Goal: Answer question/provide support: Share knowledge or assist other users

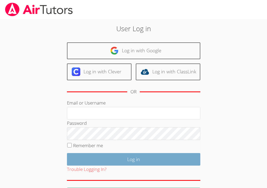
type input "[PERSON_NAME][EMAIL_ADDRESS][PERSON_NAME][DOMAIN_NAME]"
click at [119, 159] on input "Log in" at bounding box center [134, 159] width 134 height 13
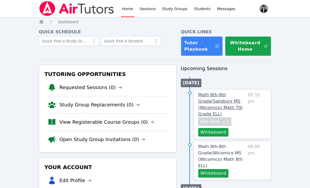
click at [206, 103] on span "Math 6th-8th Grade ( Salisbury MS (Wicomico) Math 7th Grade ELL )" at bounding box center [220, 104] width 44 height 24
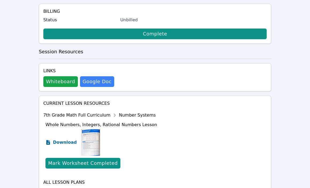
scroll to position [249, 0]
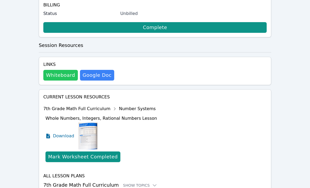
click at [47, 70] on button "Whiteboard" at bounding box center [60, 75] width 34 height 11
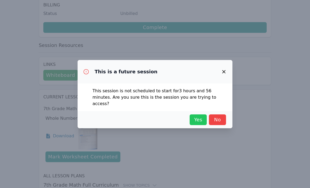
click at [195, 118] on span "Yes" at bounding box center [198, 119] width 12 height 7
